Goal: Information Seeking & Learning: Learn about a topic

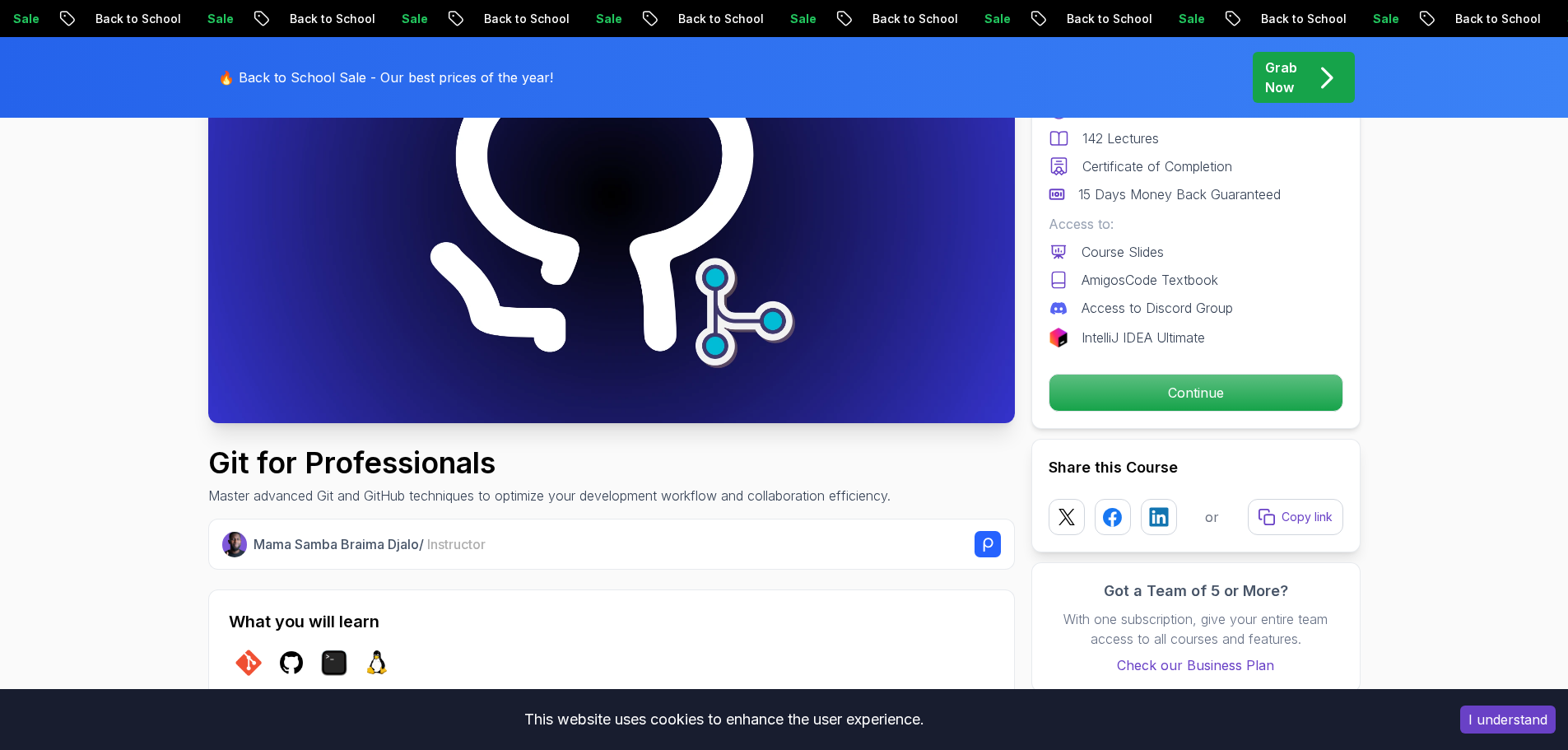
scroll to position [247, 0]
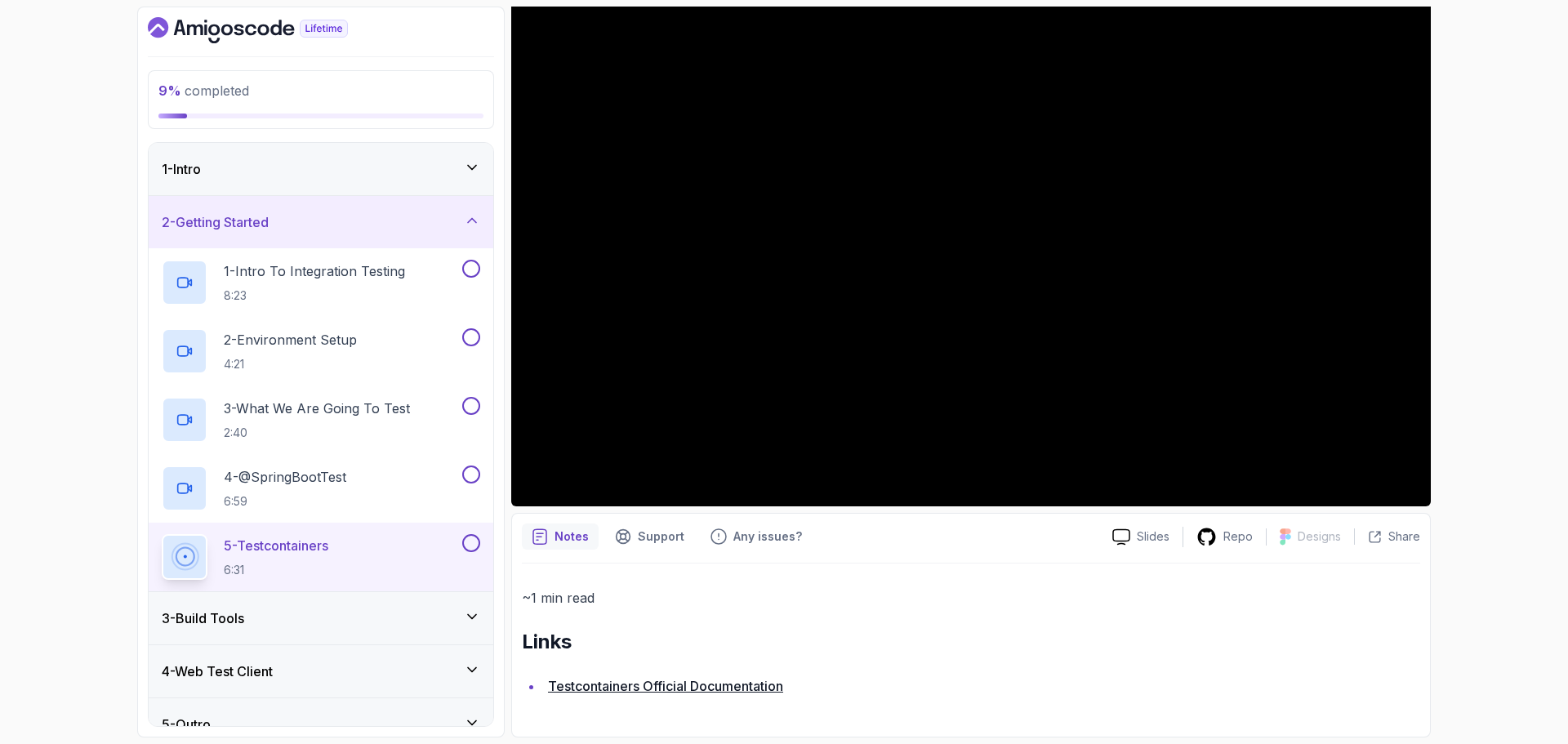
drag, startPoint x: 473, startPoint y: 220, endPoint x: 476, endPoint y: 207, distance: 13.3
click at [473, 219] on icon at bounding box center [471, 220] width 8 height 4
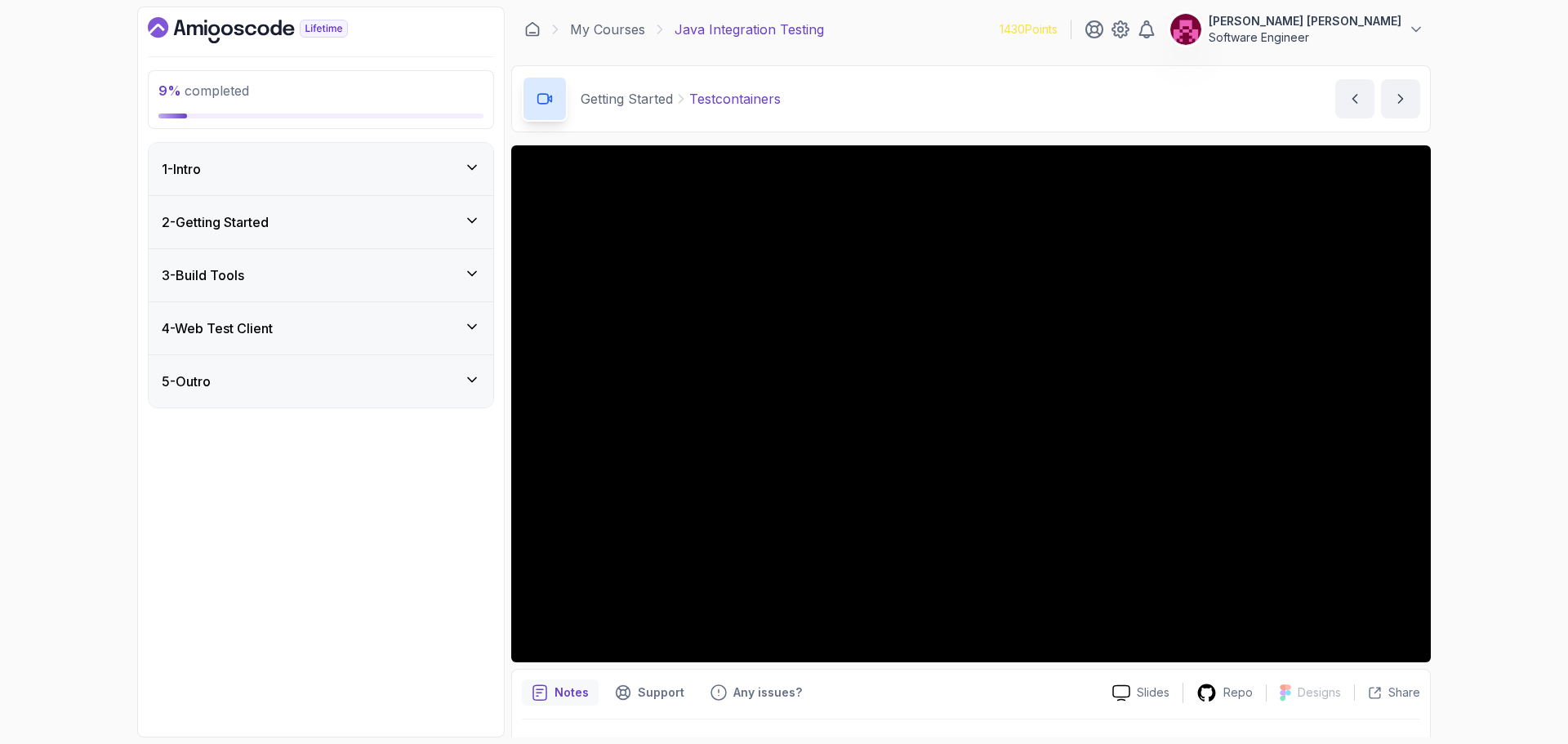
click at [414, 215] on div "2 - Getting Started" at bounding box center [321, 222] width 318 height 20
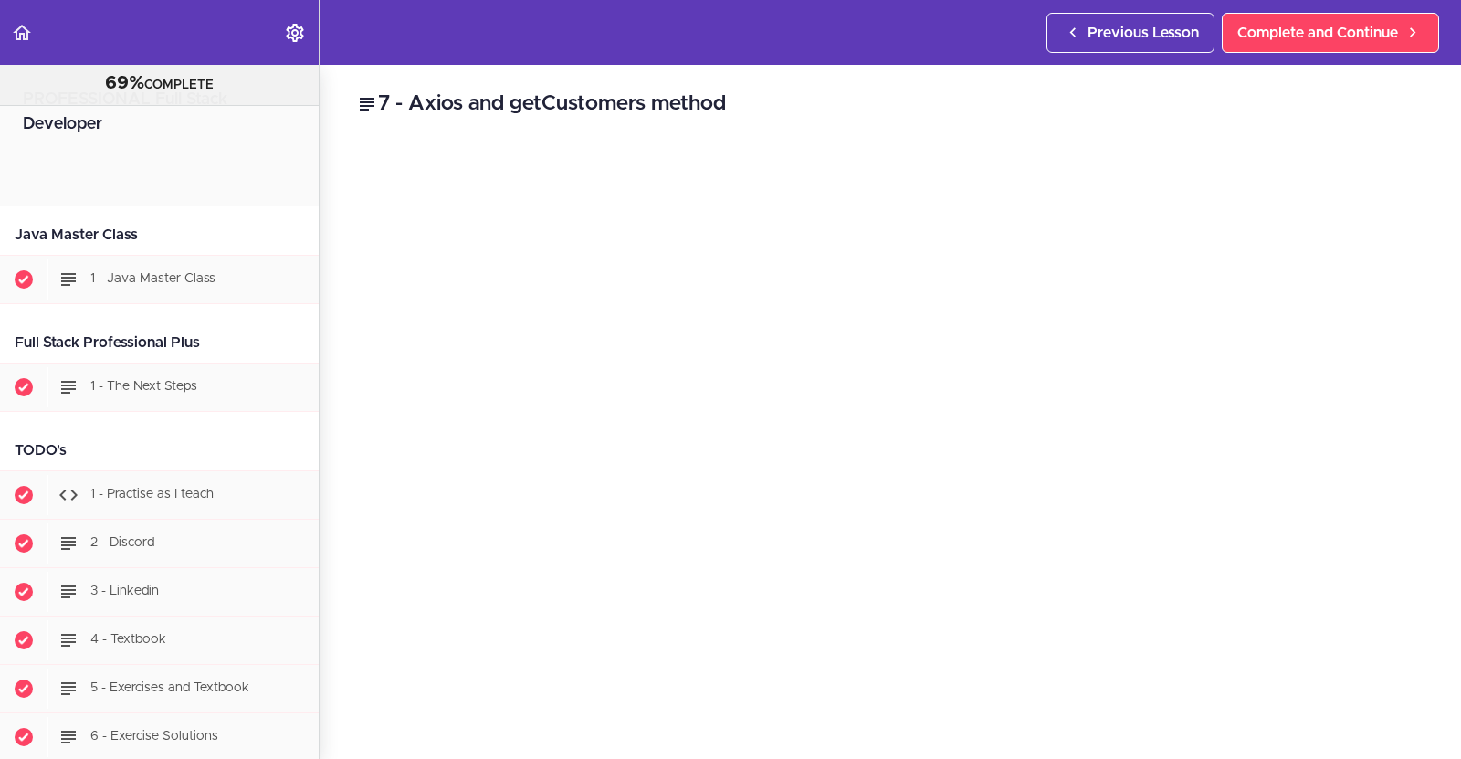
scroll to position [21403, 0]
